Goal: Task Accomplishment & Management: Manage account settings

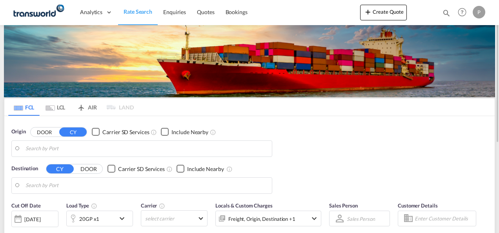
click at [445, 9] on md-icon "icon-magnify" at bounding box center [446, 13] width 9 height 9
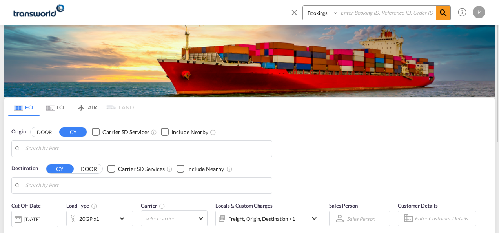
click at [356, 13] on input at bounding box center [388, 13] width 98 height 14
paste input "TXB004634"
click at [441, 13] on md-icon "icon-magnify" at bounding box center [443, 12] width 9 height 9
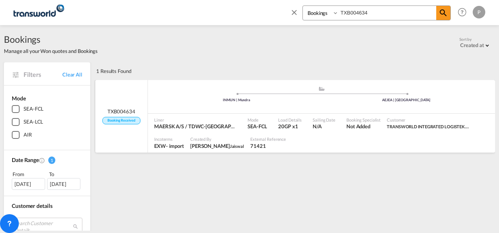
click at [128, 109] on span "TXB004634" at bounding box center [122, 111] width 28 height 7
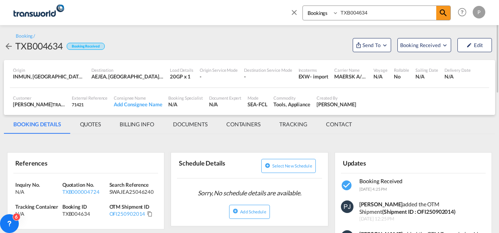
click at [357, 13] on input "TXB004634" at bounding box center [388, 13] width 98 height 14
paste input "20"
type input "TXB004620"
click at [443, 11] on md-icon "icon-magnify" at bounding box center [443, 12] width 9 height 9
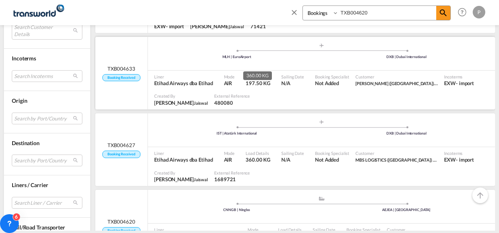
scroll to position [275, 0]
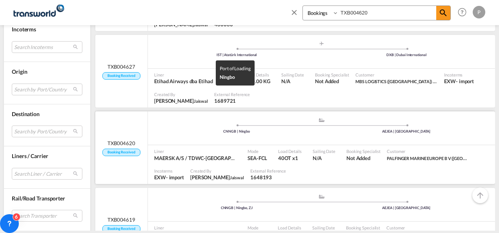
click at [167, 131] on div "CNNGB | Ningbo" at bounding box center [237, 131] width 170 height 5
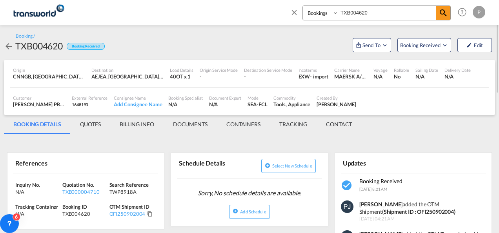
click at [294, 11] on md-icon "icon-close" at bounding box center [294, 12] width 9 height 9
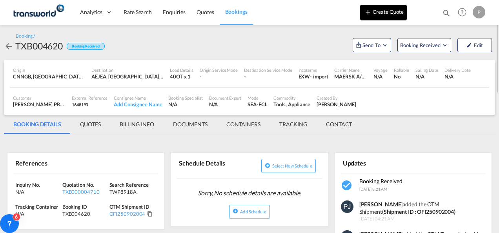
click at [391, 13] on button "Create Quote" at bounding box center [383, 13] width 47 height 16
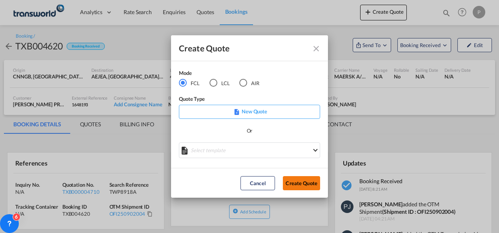
click at [306, 181] on button "Create Quote" at bounding box center [301, 183] width 37 height 14
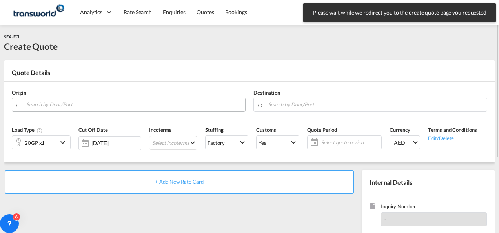
click at [93, 105] on input "Search by Door/Port" at bounding box center [133, 105] width 215 height 14
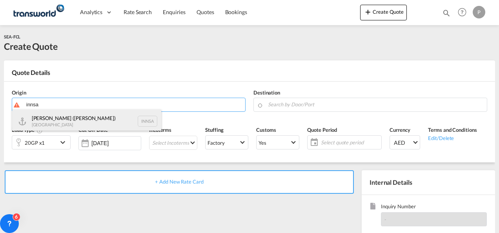
click at [93, 117] on div "[PERSON_NAME] ([PERSON_NAME]) [GEOGRAPHIC_DATA] INNSA" at bounding box center [86, 121] width 149 height 24
type input "[PERSON_NAME] ([PERSON_NAME]), [GEOGRAPHIC_DATA]"
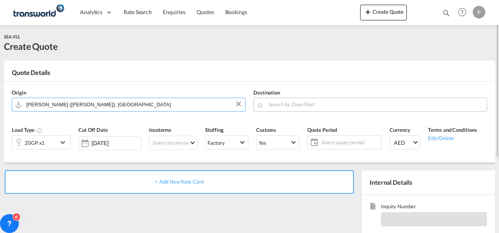
drag, startPoint x: 279, startPoint y: 104, endPoint x: 284, endPoint y: 103, distance: 4.9
click at [279, 104] on input "Search by Door/Port" at bounding box center [375, 105] width 215 height 14
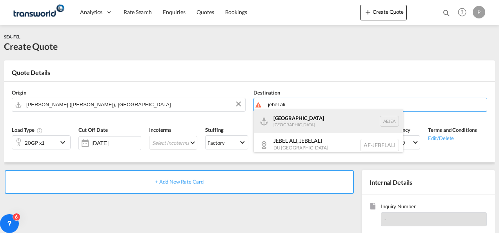
click at [317, 126] on div "[GEOGRAPHIC_DATA] [GEOGRAPHIC_DATA]" at bounding box center [328, 121] width 149 height 24
type input "[GEOGRAPHIC_DATA], [GEOGRAPHIC_DATA]"
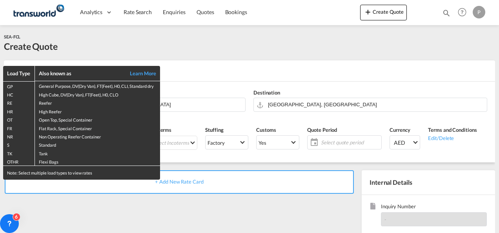
click at [224, 52] on div "Load Type Also known as Learn More GP General Purpose, DV(Dry Van), FT(Feet), H…" at bounding box center [249, 116] width 499 height 233
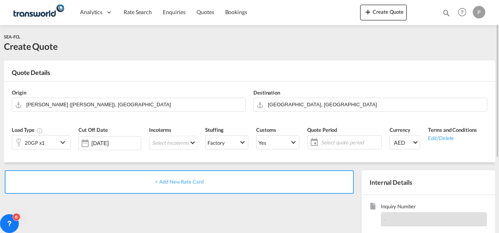
click at [62, 144] on md-icon "icon-chevron-down" at bounding box center [64, 142] width 12 height 9
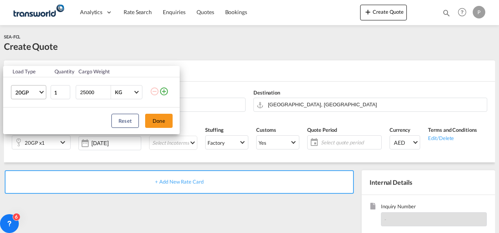
click at [39, 93] on md-select-value "20GP" at bounding box center [30, 92] width 31 height 13
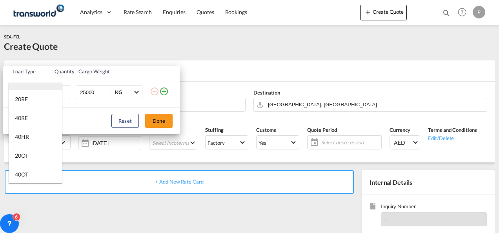
scroll to position [78, 0]
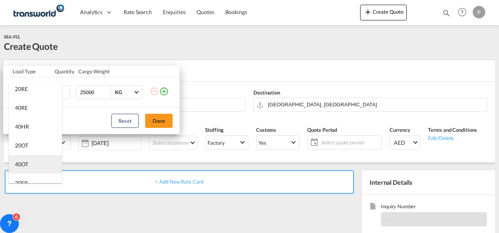
click at [29, 164] on md-option "40OT" at bounding box center [35, 164] width 53 height 19
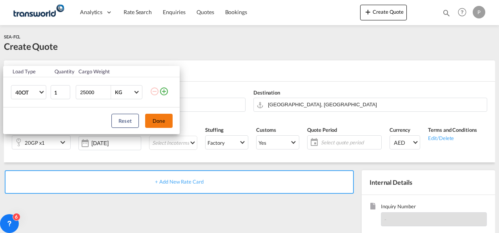
click at [161, 119] on button "Done" at bounding box center [158, 121] width 27 height 14
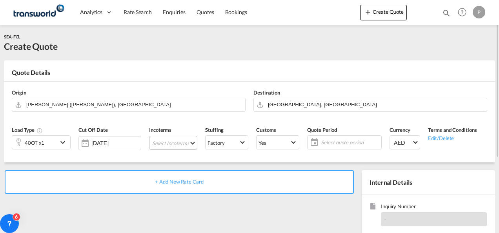
click at [189, 142] on md-select "Select Incoterms CIF - export Cost,Insurance and Freight DAP - export Delivered…" at bounding box center [173, 143] width 48 height 14
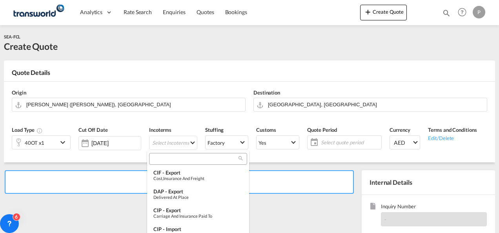
click at [180, 160] on input "search" at bounding box center [194, 158] width 87 height 7
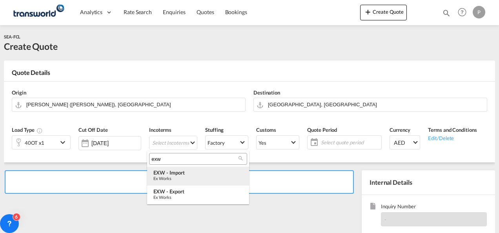
type input "exw"
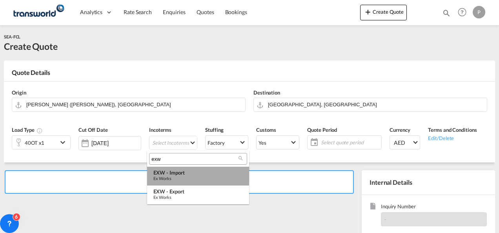
click at [184, 175] on div "EXW - import" at bounding box center [197, 173] width 89 height 6
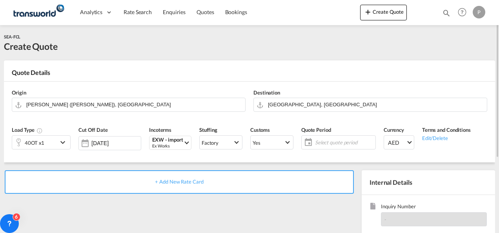
click at [322, 139] on span "Select quote period" at bounding box center [344, 142] width 58 height 7
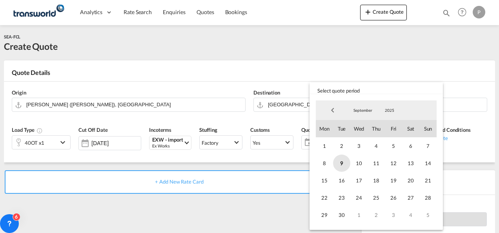
click at [340, 159] on span "9" at bounding box center [341, 163] width 17 height 17
click at [341, 215] on span "30" at bounding box center [341, 214] width 17 height 17
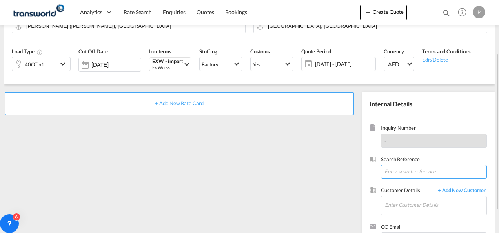
click at [399, 168] on input at bounding box center [434, 172] width 106 height 14
paste input "TWP8918A"
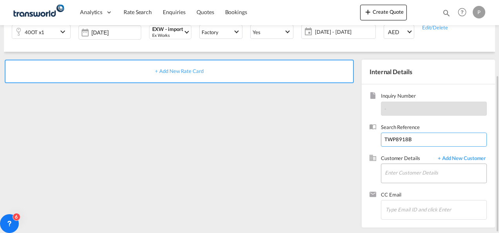
type input "TWP8918B"
click at [416, 171] on input "Enter Customer Details" at bounding box center [436, 173] width 102 height 18
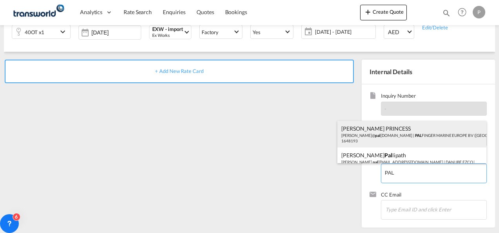
click at [398, 135] on div "[PERSON_NAME] PRINCESS [PERSON_NAME]@ pal [DOMAIN_NAME] | PAL FINGER MARINE EUR…" at bounding box center [411, 134] width 149 height 27
type input "PALFINGER MARINE EUROPE B V ([GEOGRAPHIC_DATA] BRANCH), [PERSON_NAME] PRINCESS,…"
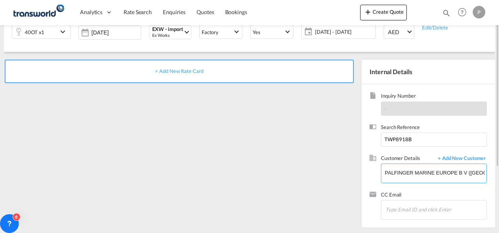
scroll to position [0, 0]
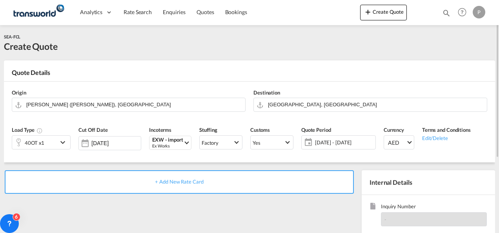
click at [192, 180] on span "+ Add New Rate Card" at bounding box center [179, 182] width 48 height 6
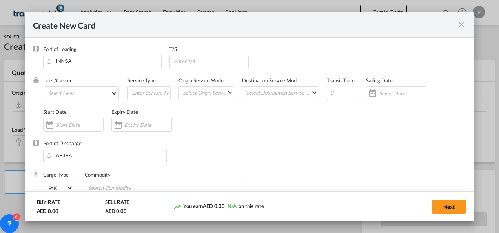
type input "Basic Ocean Freight"
select select "per equipment"
click at [152, 93] on input "Create New CardPort ..." at bounding box center [150, 93] width 39 height 12
click at [79, 93] on md-select "Select Liner 2HM LOGISTICS D.O.O 2HM LOGISTICS D.O.O. / TDWC-CAPODISTRI 2HM LOG…" at bounding box center [81, 93] width 75 height 14
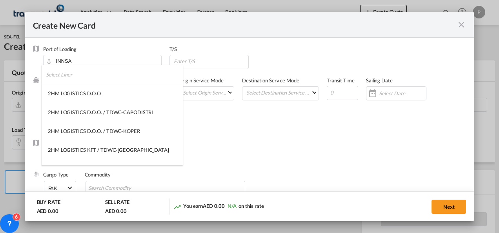
click at [93, 78] on input "search" at bounding box center [114, 74] width 137 height 19
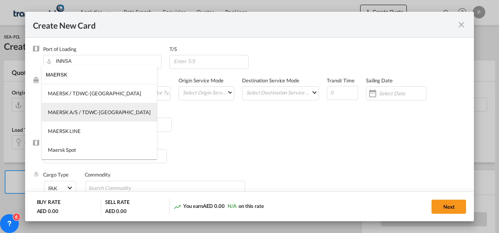
type input "MAERSK"
click at [90, 110] on div "MAERSK A/S / TDWC-[GEOGRAPHIC_DATA]" at bounding box center [99, 112] width 103 height 7
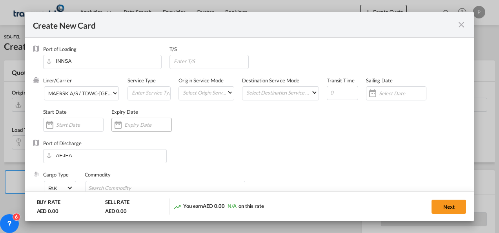
click at [143, 123] on input "Create New CardPort ..." at bounding box center [147, 125] width 47 height 6
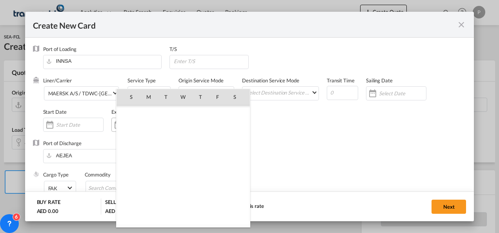
scroll to position [181765, 0]
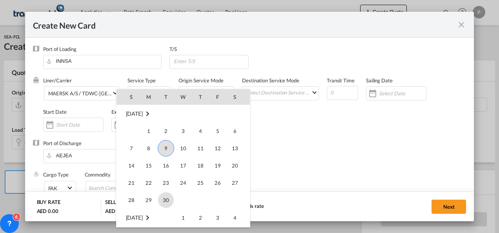
click at [166, 199] on span "30" at bounding box center [166, 200] width 16 height 16
type input "[DATE]"
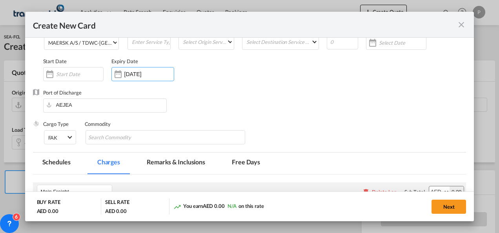
scroll to position [78, 0]
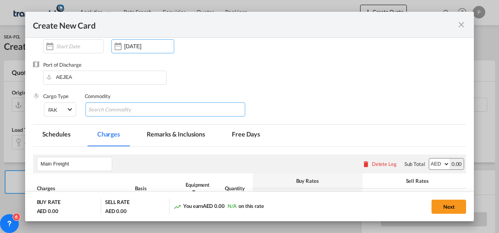
click at [151, 109] on input "Search Commodity" at bounding box center [124, 110] width 72 height 13
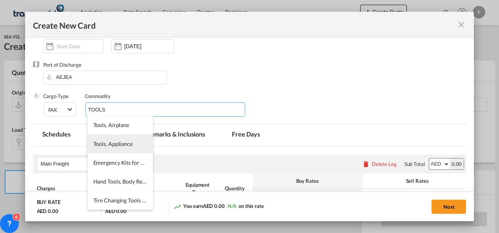
type input "TOOLS"
click at [126, 144] on span "Tools, Appliance" at bounding box center [112, 143] width 39 height 7
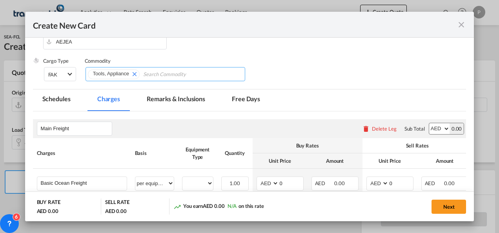
scroll to position [157, 0]
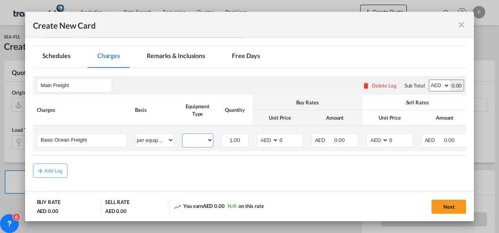
click at [208, 140] on select "40OT" at bounding box center [197, 140] width 31 height 11
select select "40OT"
click at [182, 135] on select "40OT" at bounding box center [197, 140] width 31 height 11
click at [288, 139] on input "0" at bounding box center [291, 140] width 24 height 12
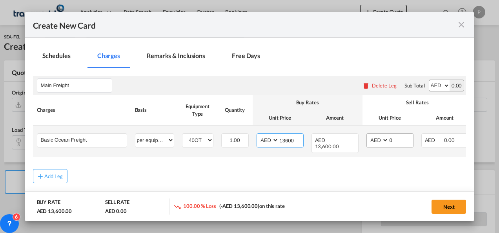
type input "13600"
click at [397, 139] on input "0" at bounding box center [401, 140] width 24 height 12
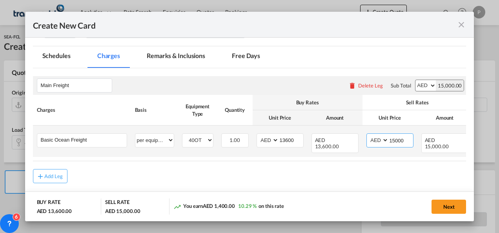
type input "15000"
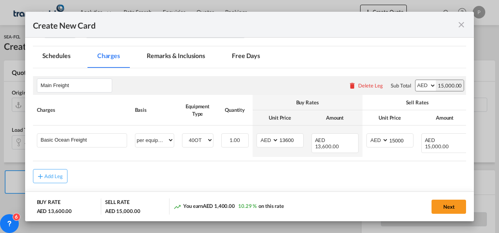
drag, startPoint x: 448, startPoint y: 201, endPoint x: 414, endPoint y: 173, distance: 44.0
click at [448, 201] on button "Next" at bounding box center [449, 207] width 35 height 14
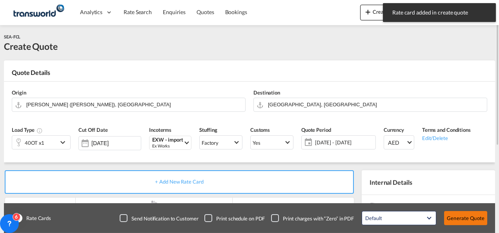
click at [476, 216] on button "Generate Quote" at bounding box center [465, 218] width 43 height 14
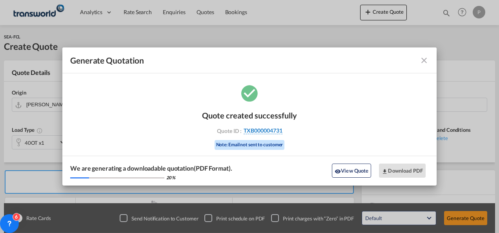
click at [269, 129] on span "TXB000004731" at bounding box center [263, 130] width 39 height 7
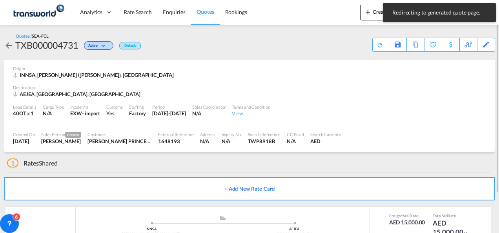
scroll to position [48, 0]
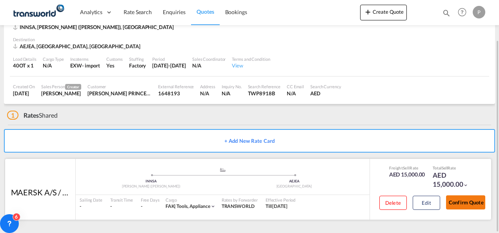
click at [471, 203] on button "Confirm Quote" at bounding box center [465, 202] width 39 height 14
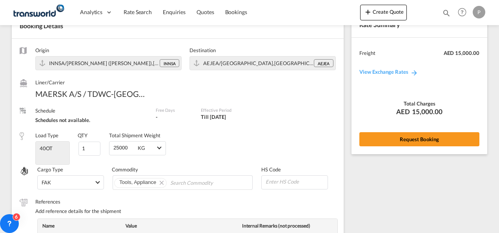
scroll to position [318, 0]
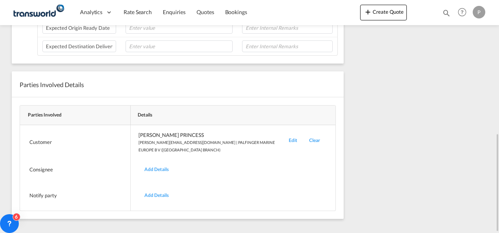
click at [288, 136] on div "Edit" at bounding box center [293, 142] width 20 height 22
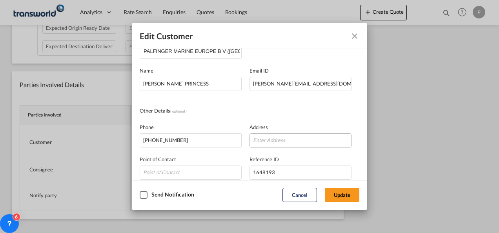
scroll to position [78, 0]
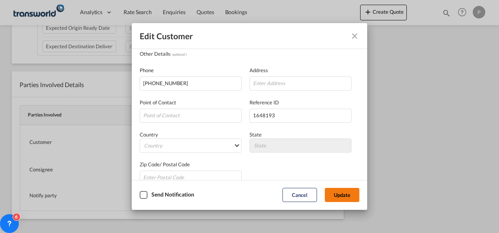
click at [338, 192] on button "Update" at bounding box center [342, 195] width 35 height 14
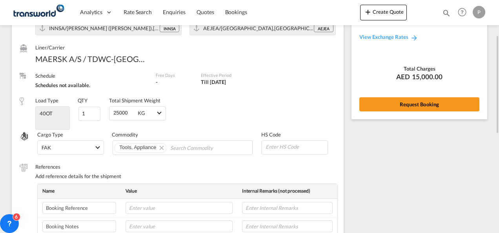
scroll to position [0, 0]
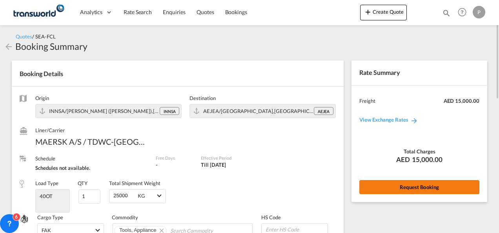
click at [418, 188] on button "Request Booking" at bounding box center [419, 187] width 120 height 14
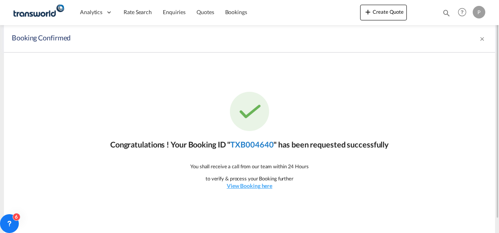
click at [261, 144] on link "TXB004640" at bounding box center [251, 144] width 43 height 9
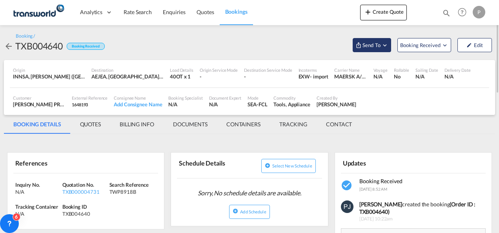
click at [386, 46] on md-icon "Open demo menu" at bounding box center [384, 45] width 7 height 7
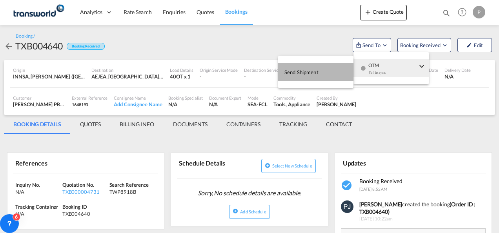
click at [314, 72] on span "Send Shipment" at bounding box center [301, 72] width 34 height 13
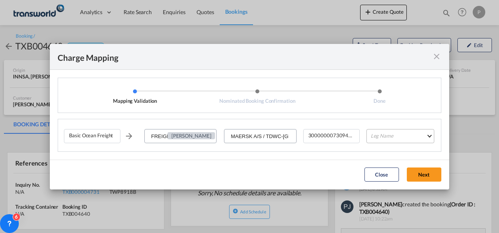
click at [401, 137] on md-select "Leg Name HANDLING ORIGIN VESSEL HANDLING DESTINATION OTHERS TL PICK UP CUSTOMS …" at bounding box center [400, 136] width 68 height 14
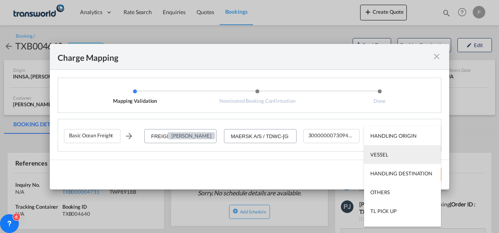
click at [392, 154] on md-option "VESSEL" at bounding box center [402, 154] width 77 height 19
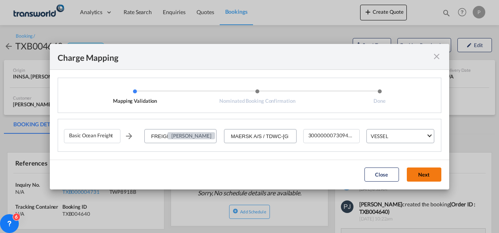
click at [426, 175] on button "Next" at bounding box center [424, 175] width 35 height 14
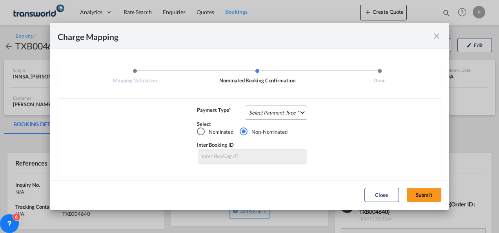
click at [266, 112] on md-select "Select Payment Type COLLECT PREPAID" at bounding box center [276, 113] width 62 height 14
click at [267, 110] on div "COLLECT" at bounding box center [258, 112] width 22 height 7
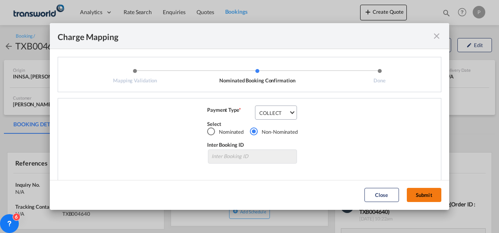
click at [425, 195] on button "Submit" at bounding box center [424, 195] width 35 height 14
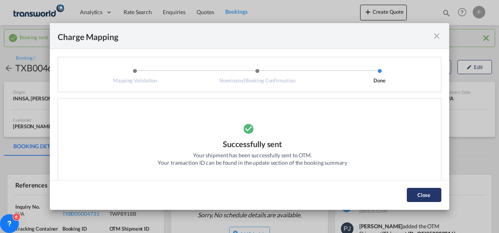
click at [422, 195] on button "Close" at bounding box center [424, 195] width 35 height 14
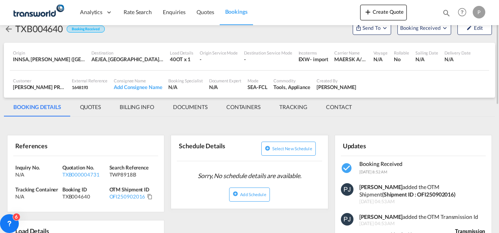
scroll to position [78, 0]
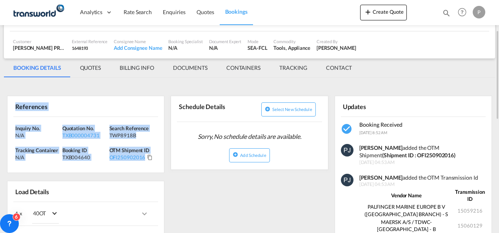
drag, startPoint x: 15, startPoint y: 106, endPoint x: 153, endPoint y: 154, distance: 146.4
click at [153, 154] on div "References Inquiry No. N/A Quotation No. TXB000004731 Search Reference TWP8918B…" at bounding box center [85, 134] width 157 height 77
copy div "References Inquiry No. N/A Quotation No. TXB000004731 Search Reference TWP8918B…"
